Goal: Find specific page/section: Find specific page/section

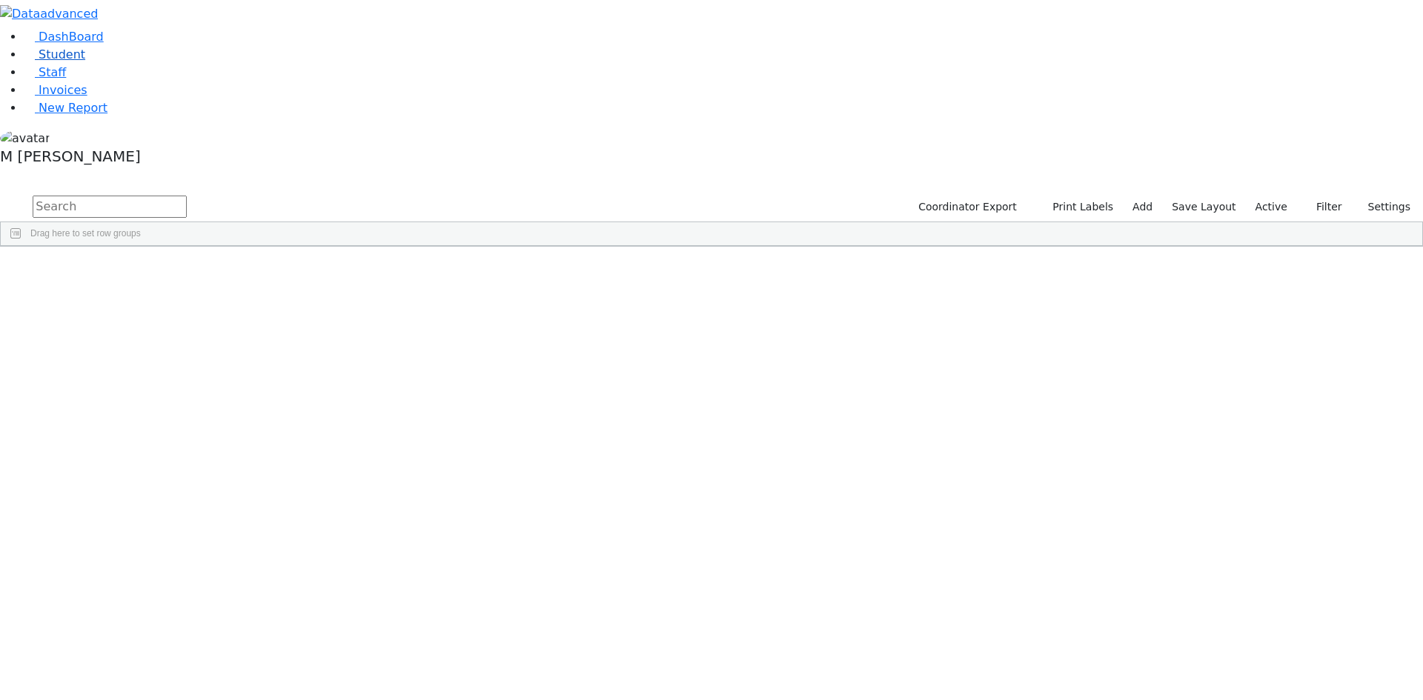
click at [65, 62] on span "Student" at bounding box center [62, 54] width 47 height 14
click at [187, 196] on input "text" at bounding box center [110, 207] width 154 height 22
type input "P"
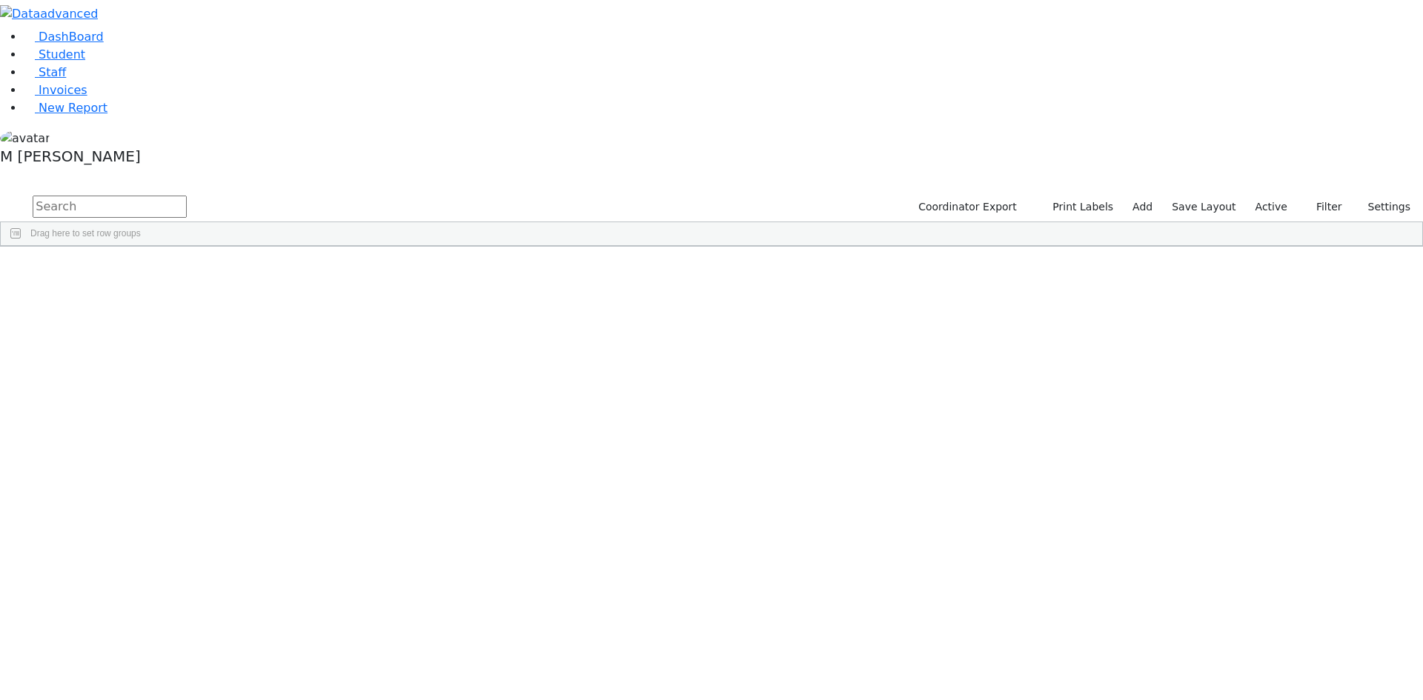
click at [1285, 196] on label "Active" at bounding box center [1271, 207] width 45 height 23
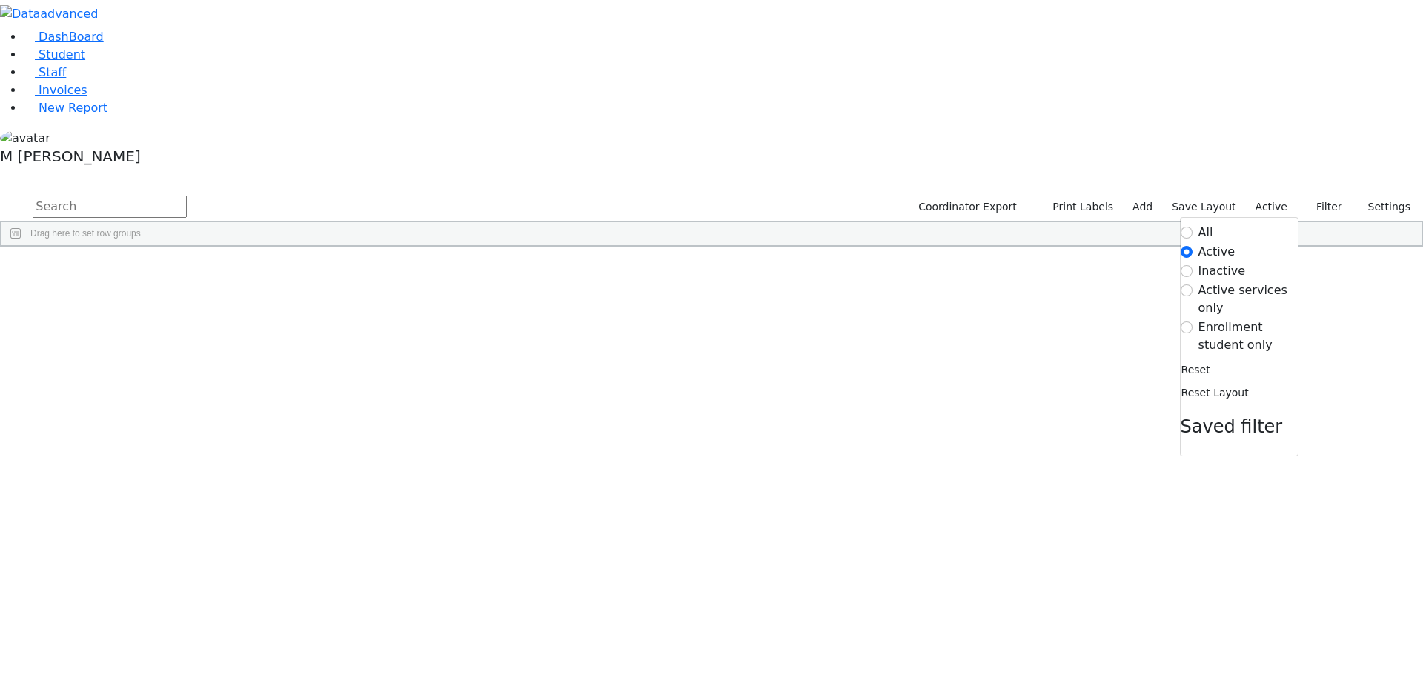
click at [1189, 224] on form "All Active Inactive Active services only Enrollment student only" at bounding box center [1239, 289] width 117 height 130
click at [1198, 262] on label "Inactive" at bounding box center [1221, 271] width 47 height 18
click at [1189, 265] on input "Inactive" at bounding box center [1187, 271] width 12 height 12
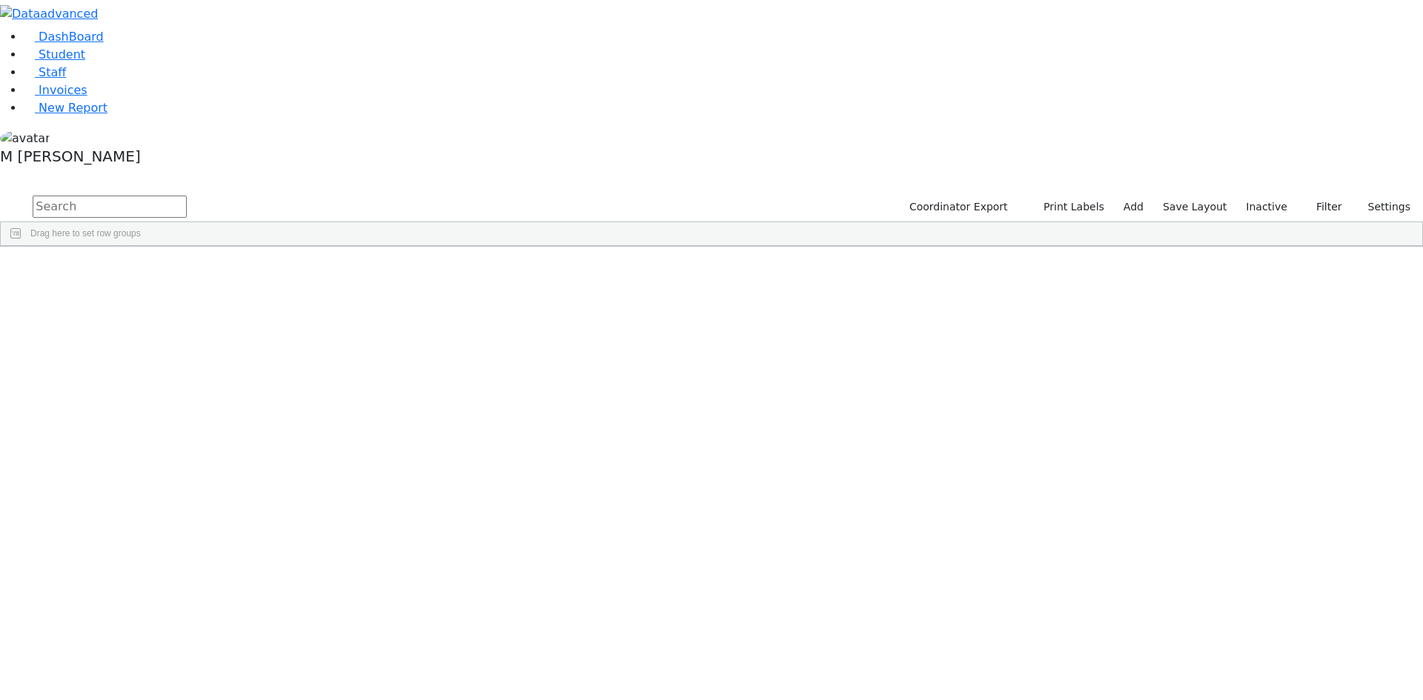
click at [187, 196] on input "text" at bounding box center [110, 207] width 154 height 22
type input "Pi"
type input "n"
type input "Pin wei"
